Goal: Task Accomplishment & Management: Manage account settings

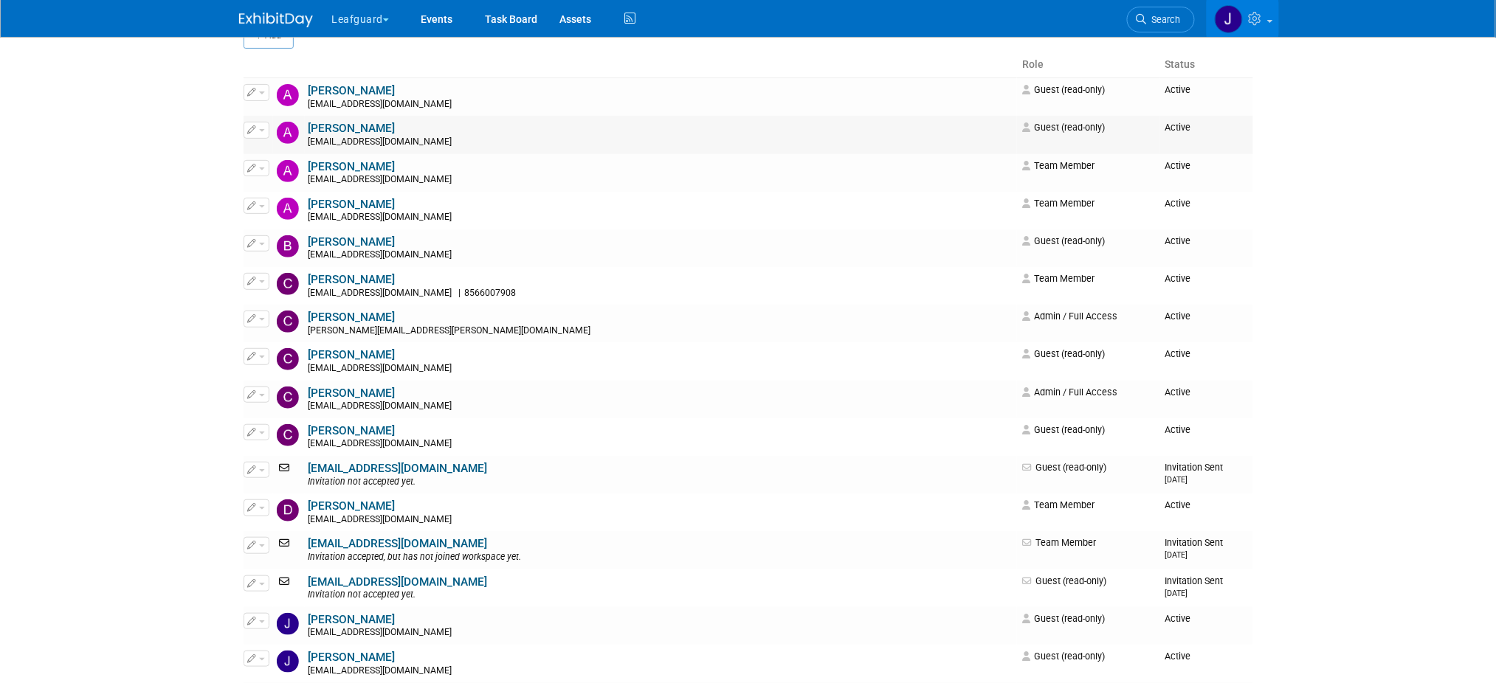
scroll to position [54, 0]
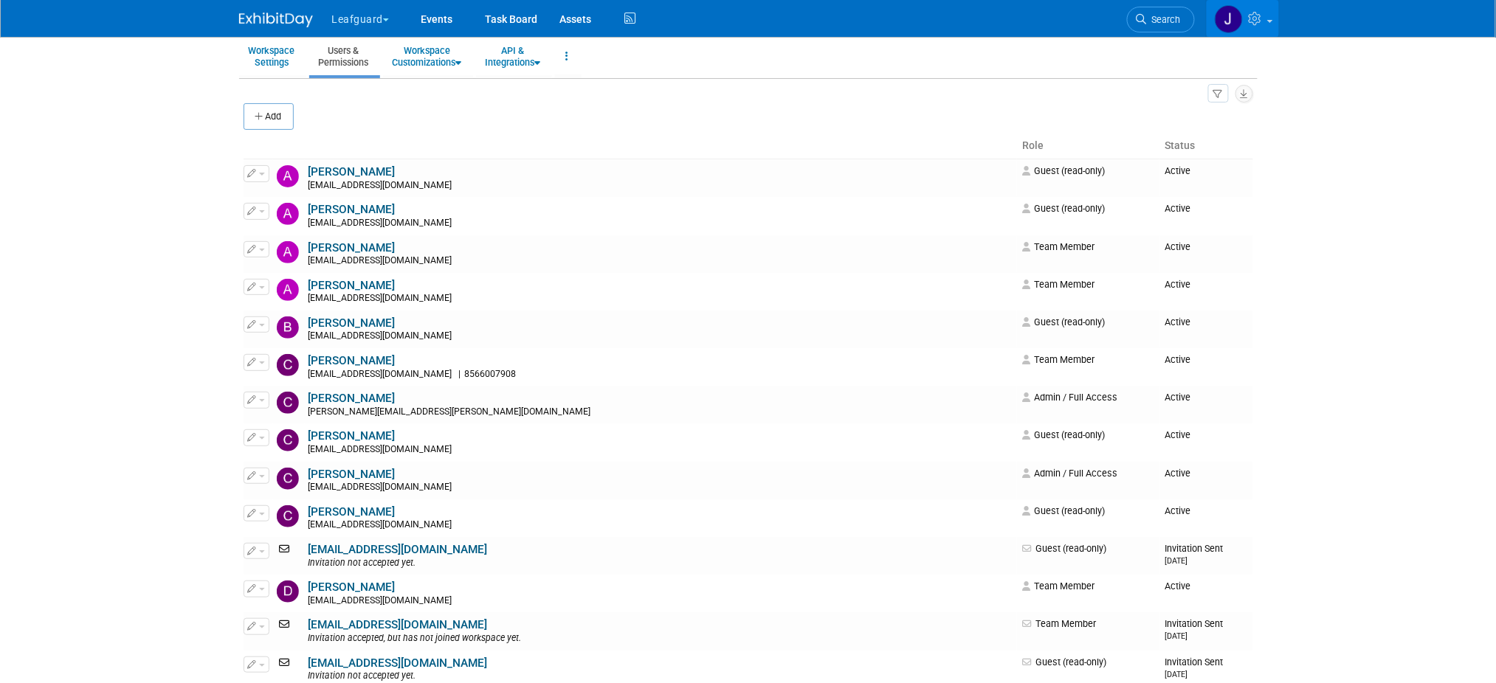
click at [1267, 10] on link at bounding box center [1243, 18] width 72 height 37
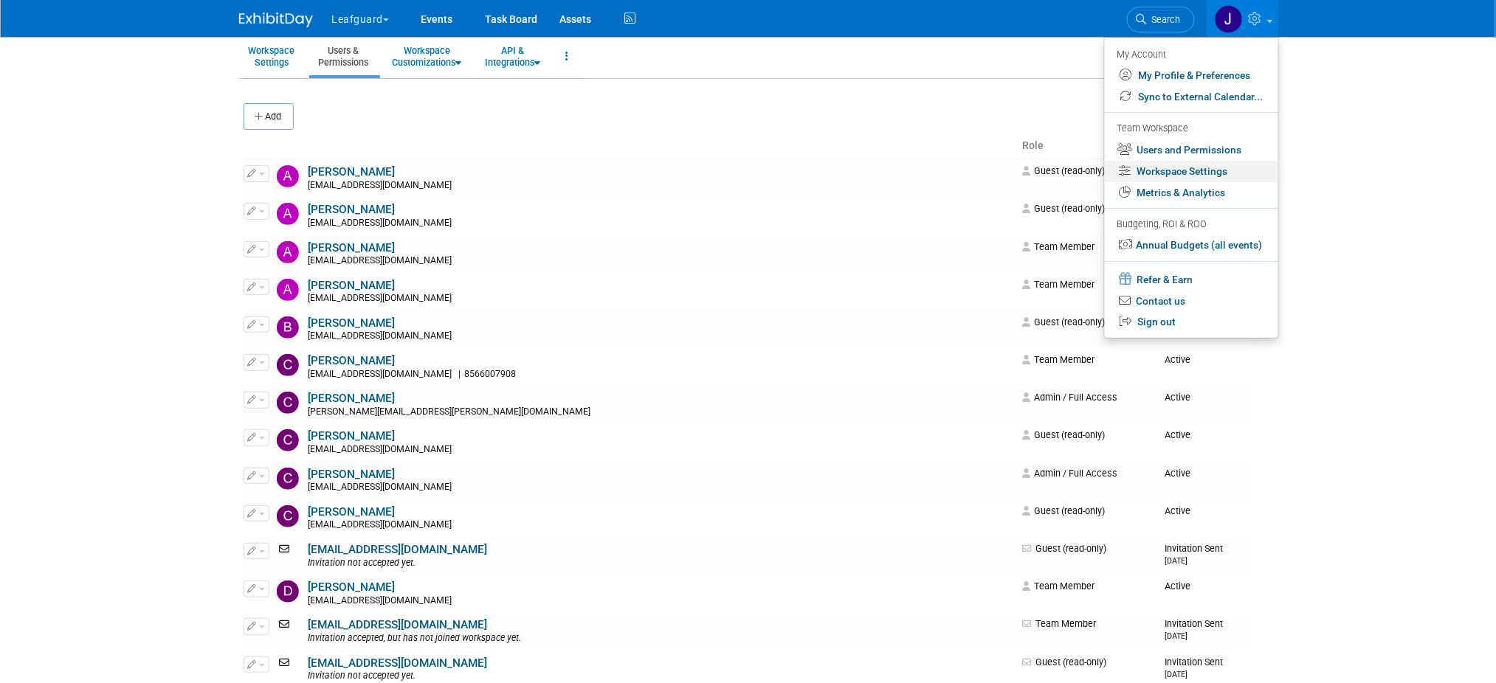
click at [1201, 170] on link "Workspace Settings" at bounding box center [1191, 171] width 173 height 21
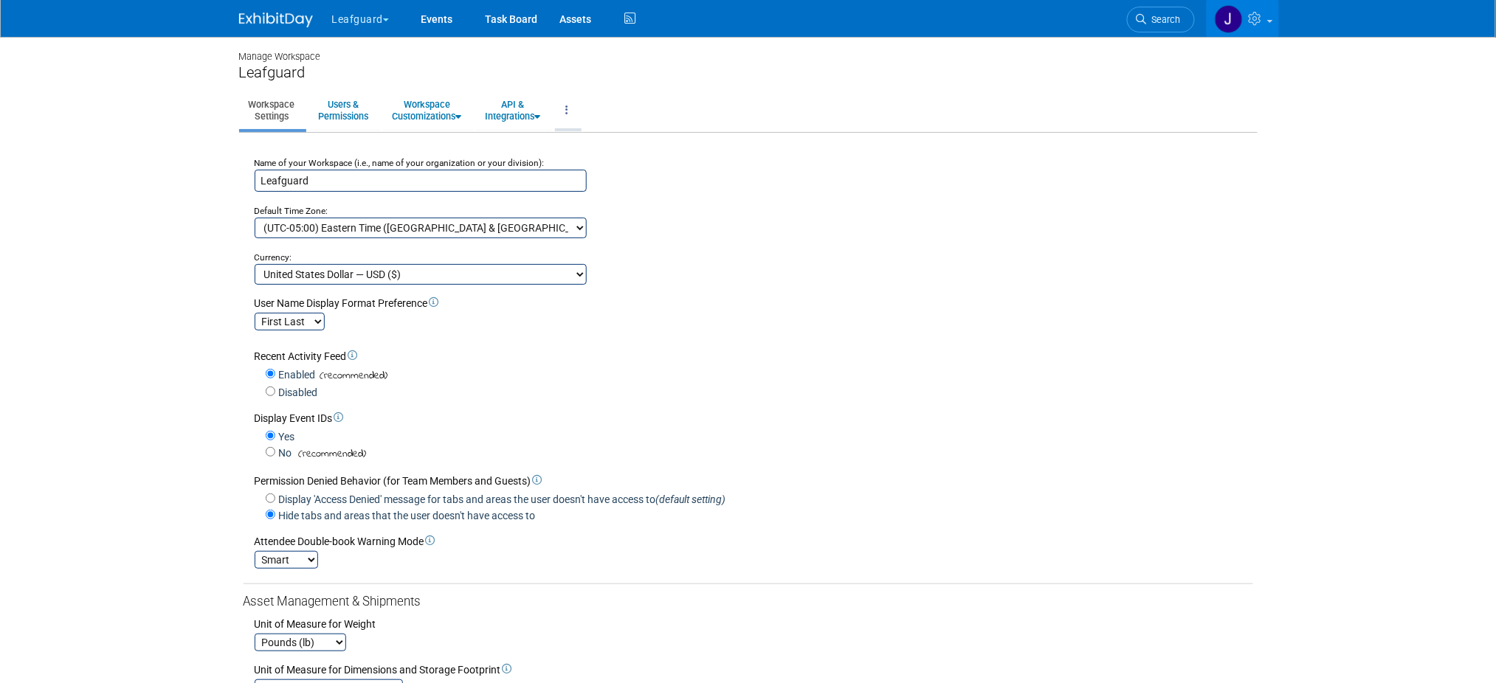
click at [580, 114] on link at bounding box center [567, 110] width 25 height 36
click at [639, 148] on link "Workspace Logs" at bounding box center [617, 143] width 125 height 22
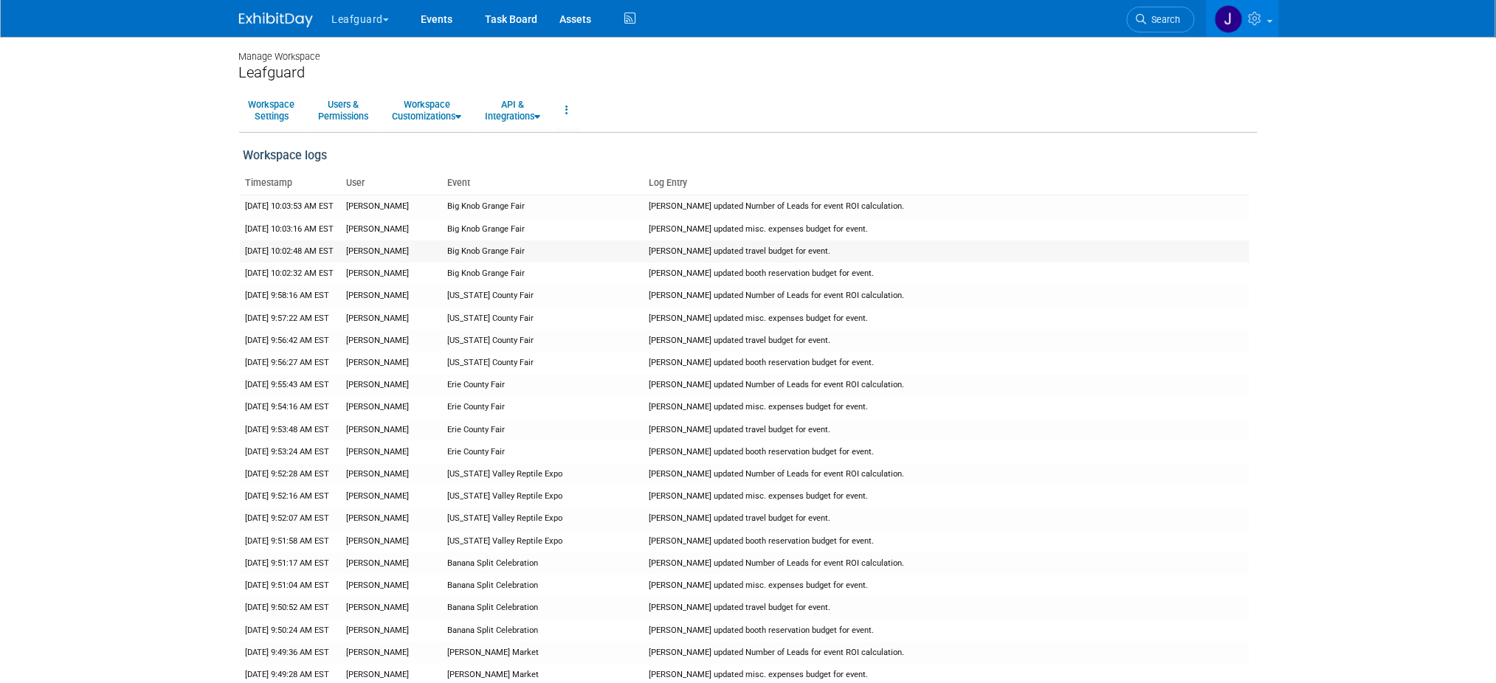
click at [478, 252] on td "Big Knob Grange Fair" at bounding box center [542, 252] width 202 height 22
click at [743, 247] on td "[PERSON_NAME] updated travel budget for event." at bounding box center [947, 252] width 606 height 22
drag, startPoint x: 743, startPoint y: 247, endPoint x: 520, endPoint y: 234, distance: 223.3
click at [731, 247] on td "[PERSON_NAME] updated travel budget for event." at bounding box center [947, 252] width 606 height 22
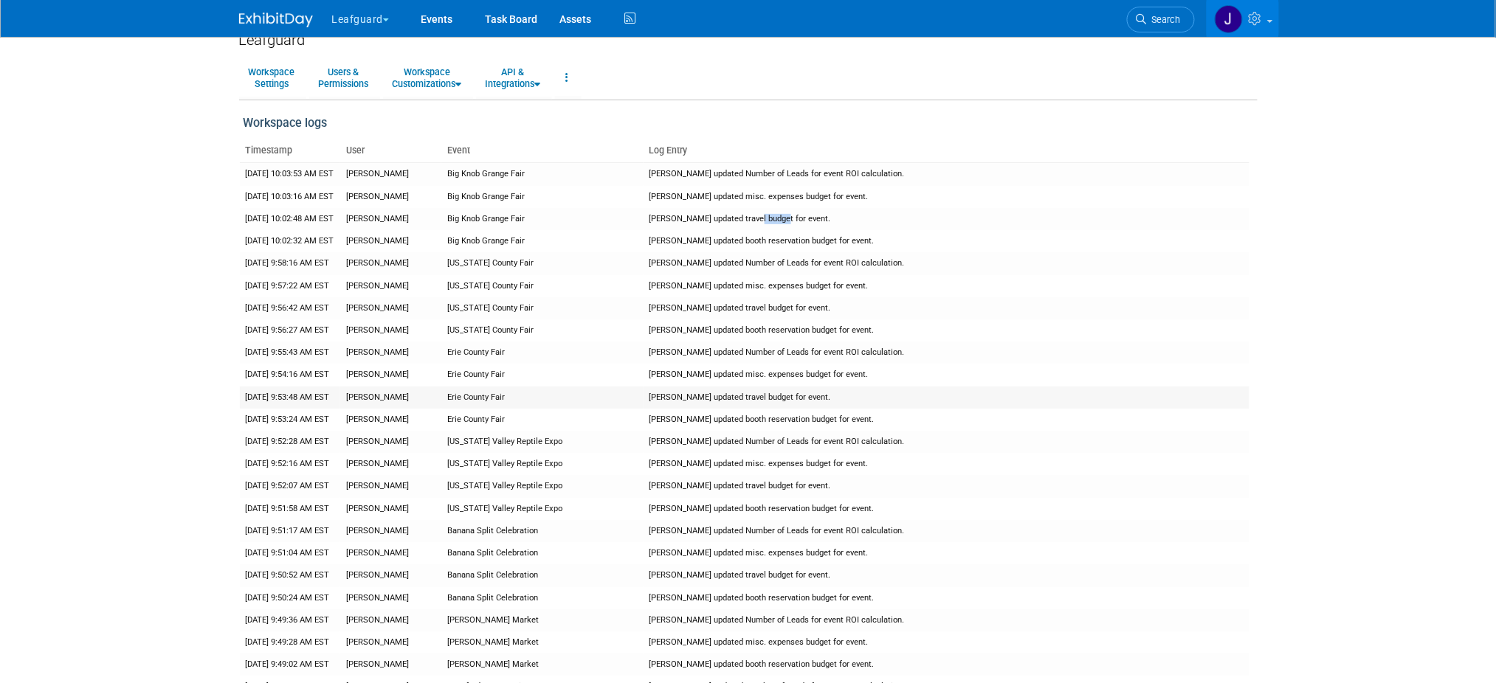
scroll to position [32, 0]
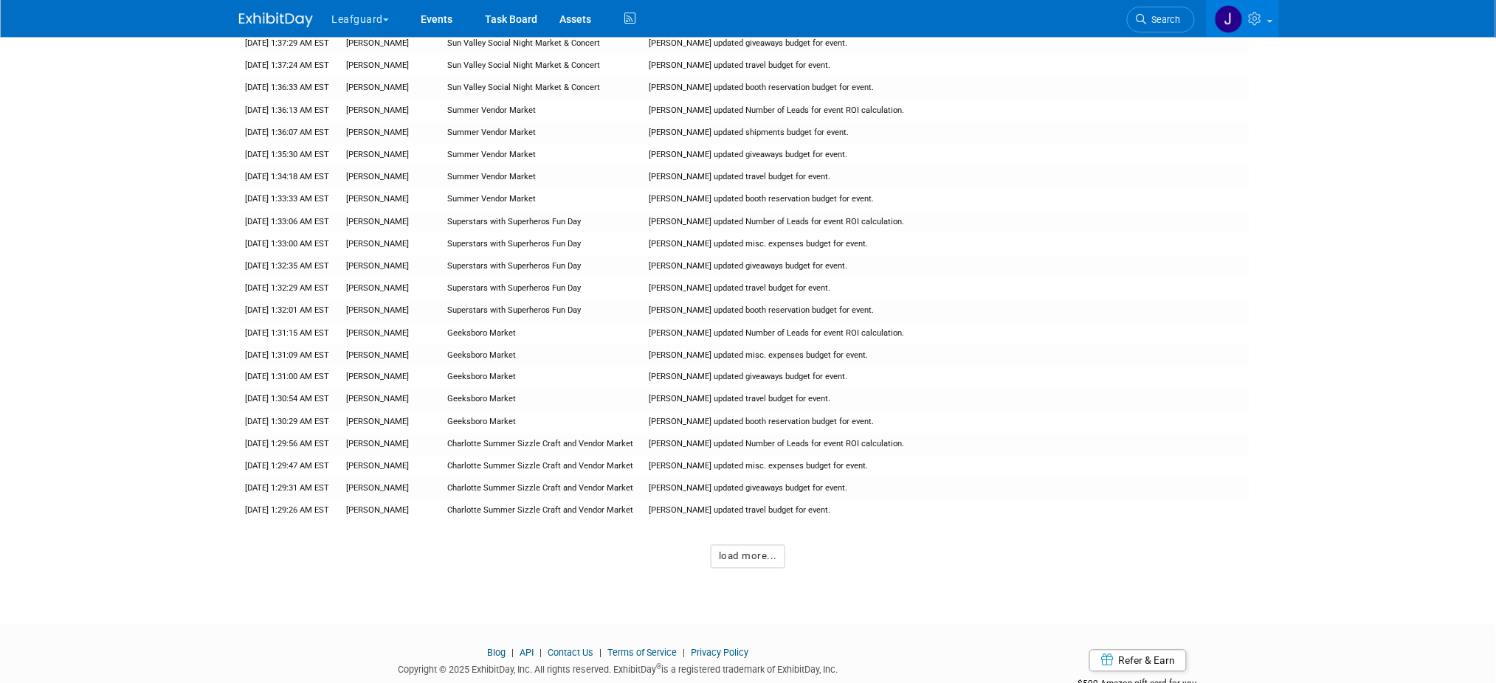
scroll to position [10868, 0]
click at [805, 537] on div "load more..." at bounding box center [749, 552] width 1010 height 31
click at [769, 545] on button "load more..." at bounding box center [748, 557] width 75 height 24
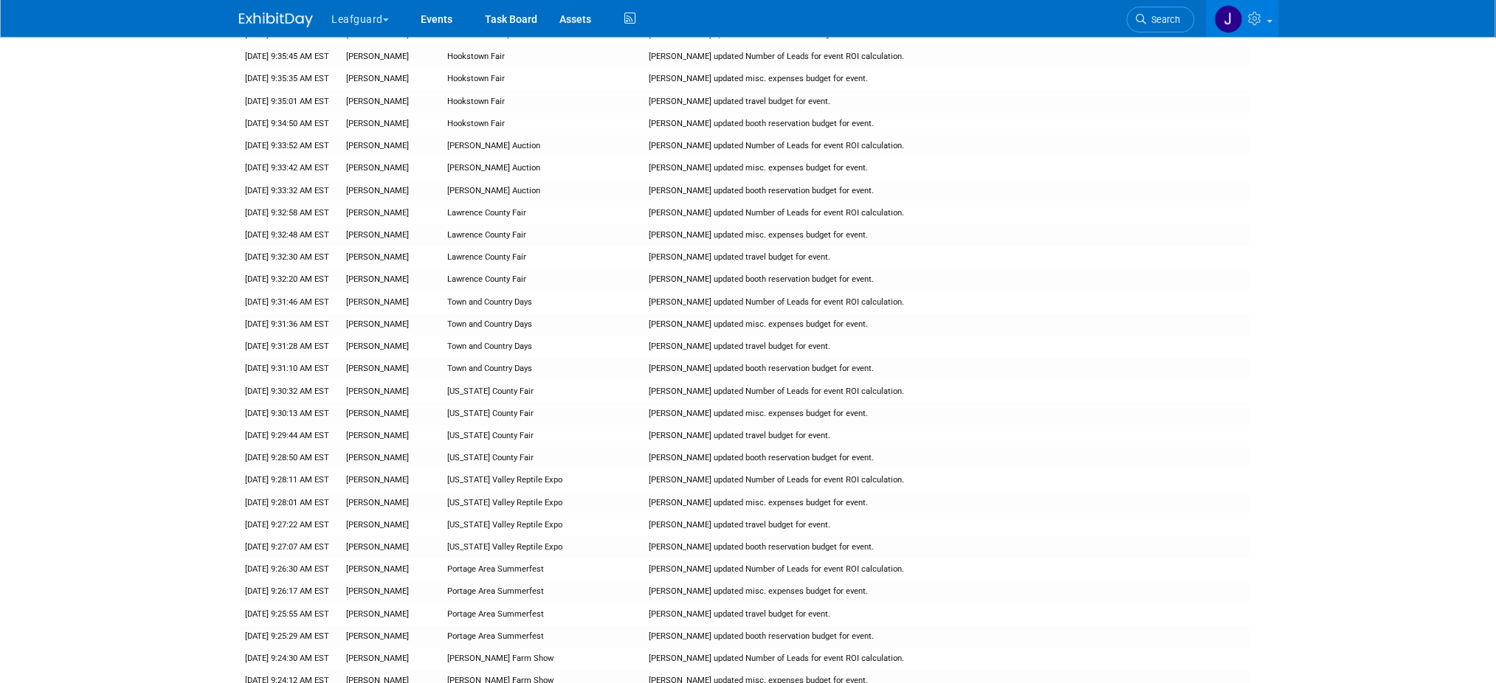
scroll to position [961, 0]
